Goal: Information Seeking & Learning: Check status

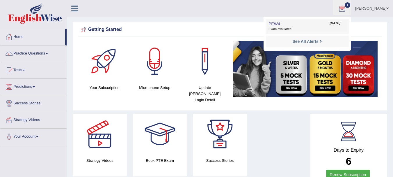
click at [283, 26] on link "PEW4 Sep 22, 2025 Exam evaluated" at bounding box center [307, 26] width 80 height 12
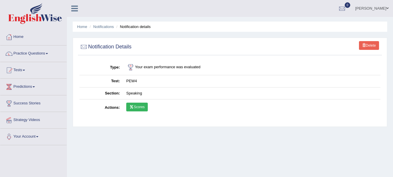
click at [134, 107] on icon at bounding box center [132, 106] width 4 height 3
click at [105, 25] on link "Notifications" at bounding box center [103, 26] width 21 height 4
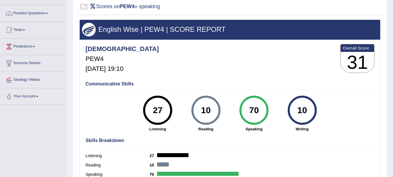
scroll to position [38, 0]
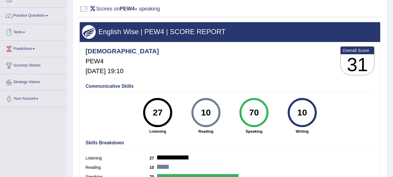
click at [20, 31] on link "Tests" at bounding box center [33, 31] width 66 height 15
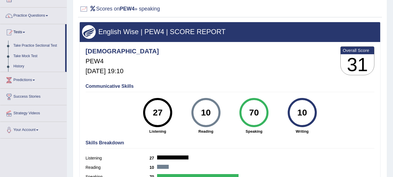
scroll to position [0, 0]
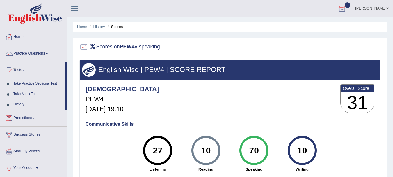
click at [346, 8] on div at bounding box center [342, 8] width 9 height 9
click at [314, 22] on strong "See All Alerts" at bounding box center [305, 24] width 26 height 5
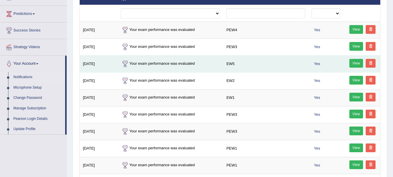
scroll to position [73, 0]
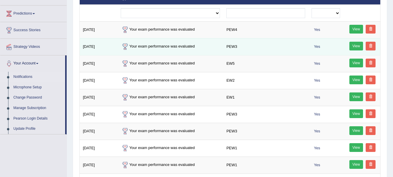
click at [354, 43] on link "View" at bounding box center [357, 46] width 14 height 9
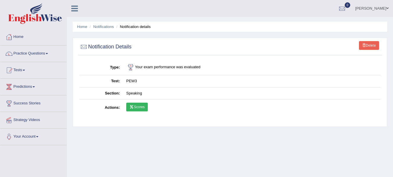
click at [135, 106] on link "Scores" at bounding box center [137, 106] width 22 height 9
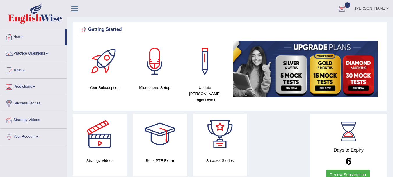
click at [345, 8] on div at bounding box center [342, 8] width 9 height 9
click at [305, 24] on strong "See All Alerts" at bounding box center [305, 24] width 26 height 5
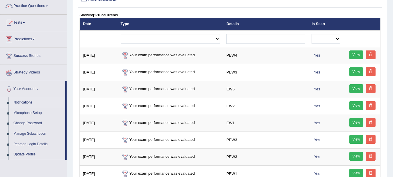
scroll to position [58, 0]
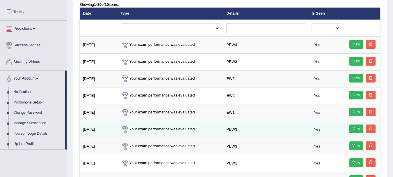
click at [352, 128] on link "View" at bounding box center [357, 128] width 14 height 9
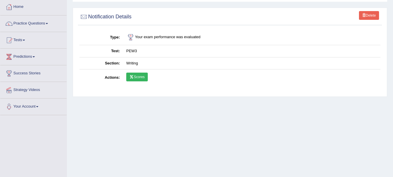
scroll to position [22, 0]
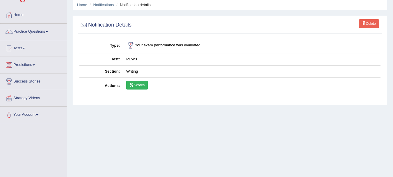
click at [140, 85] on link "Scores" at bounding box center [137, 85] width 22 height 9
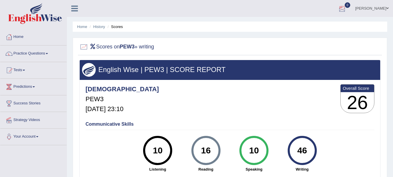
click at [343, 5] on div at bounding box center [342, 8] width 9 height 9
click at [311, 25] on strong "See All Alerts" at bounding box center [305, 24] width 26 height 5
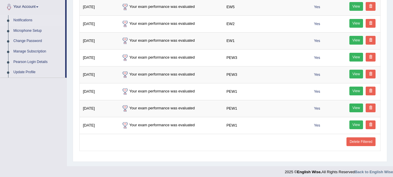
scroll to position [130, 0]
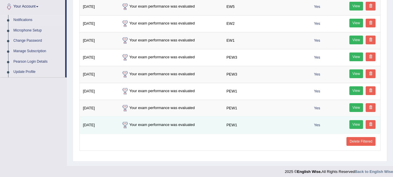
click at [354, 123] on link "View" at bounding box center [357, 124] width 14 height 9
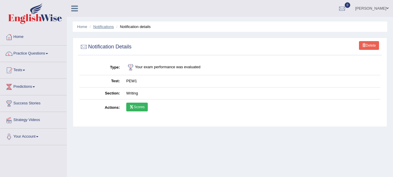
click at [100, 25] on link "Notifications" at bounding box center [103, 26] width 21 height 4
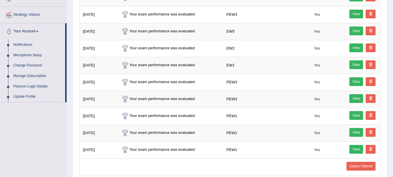
scroll to position [128, 0]
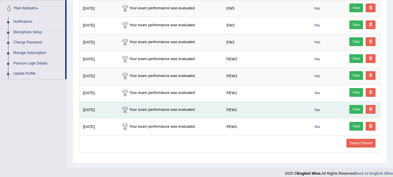
click at [356, 111] on link "View" at bounding box center [357, 109] width 14 height 9
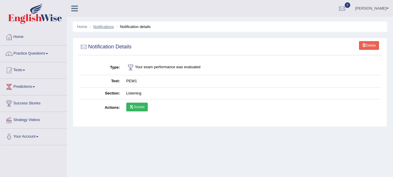
click at [111, 26] on link "Notifications" at bounding box center [103, 26] width 21 height 4
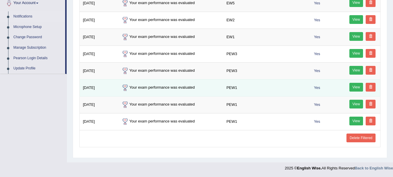
click at [350, 85] on link "View" at bounding box center [357, 87] width 14 height 9
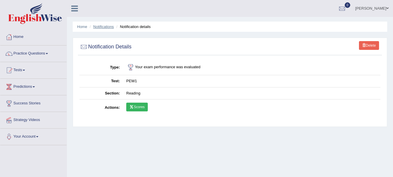
click at [100, 26] on link "Notifications" at bounding box center [103, 26] width 21 height 4
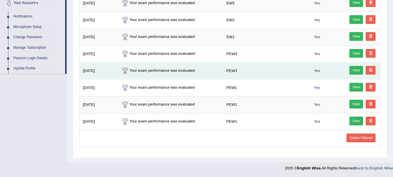
click at [352, 68] on link "View" at bounding box center [357, 70] width 14 height 9
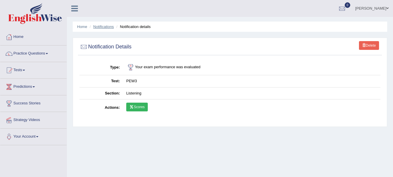
click at [103, 28] on link "Notifications" at bounding box center [103, 26] width 21 height 4
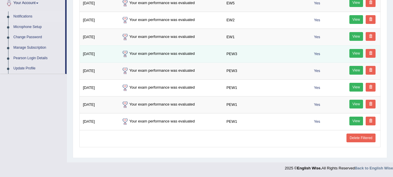
click at [357, 54] on link "View" at bounding box center [357, 53] width 14 height 9
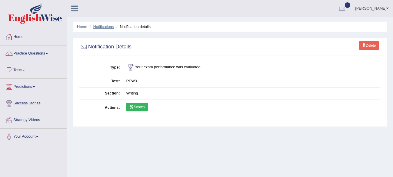
click at [104, 26] on link "Notifications" at bounding box center [103, 26] width 21 height 4
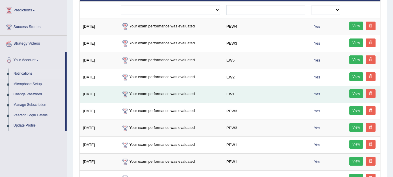
scroll to position [72, 0]
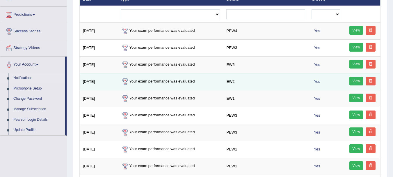
click at [356, 78] on link "View" at bounding box center [357, 81] width 14 height 9
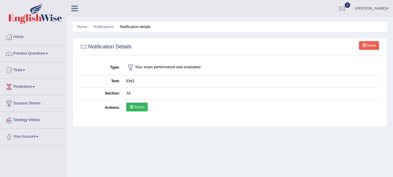
click at [135, 107] on link "Scores" at bounding box center [137, 106] width 22 height 9
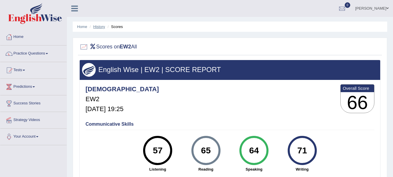
click at [100, 26] on link "History" at bounding box center [99, 26] width 12 height 4
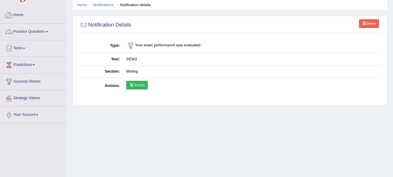
click at [24, 15] on link "Home" at bounding box center [33, 14] width 66 height 15
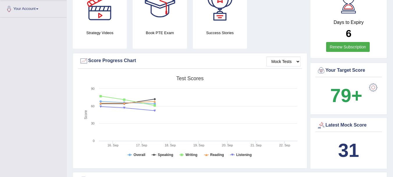
scroll to position [128, 0]
